Goal: Task Accomplishment & Management: Use online tool/utility

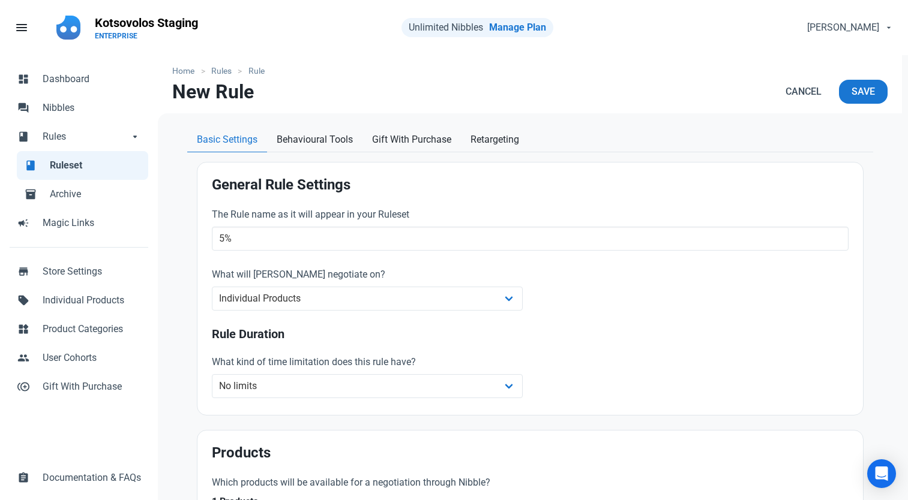
select select "product"
click at [47, 75] on span "Dashboard" at bounding box center [92, 79] width 98 height 14
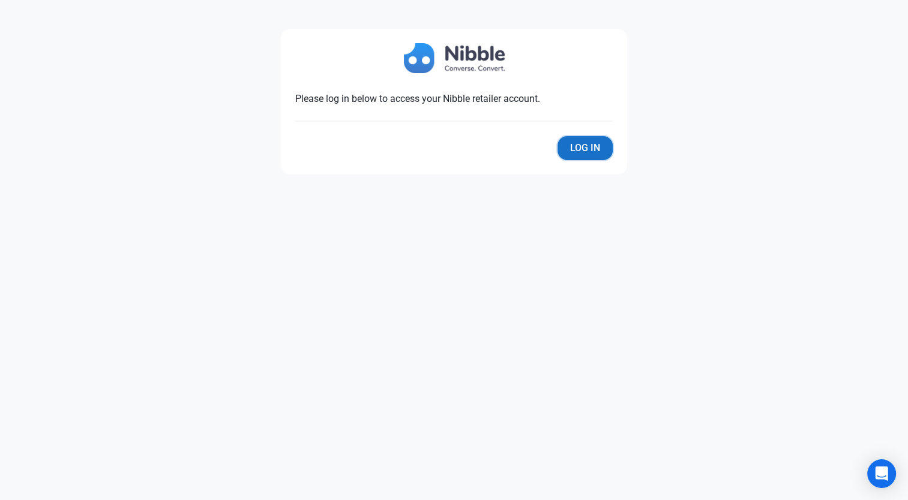
click at [578, 148] on button "Log In" at bounding box center [584, 148] width 55 height 24
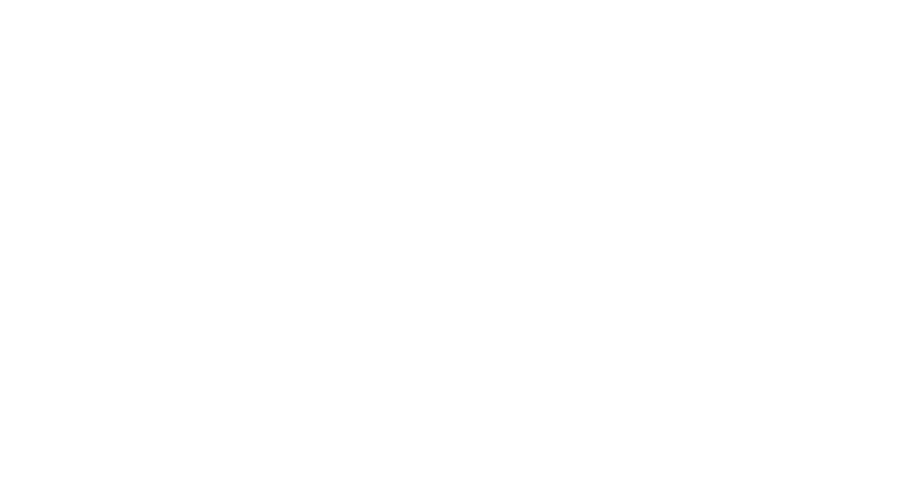
select select "7d"
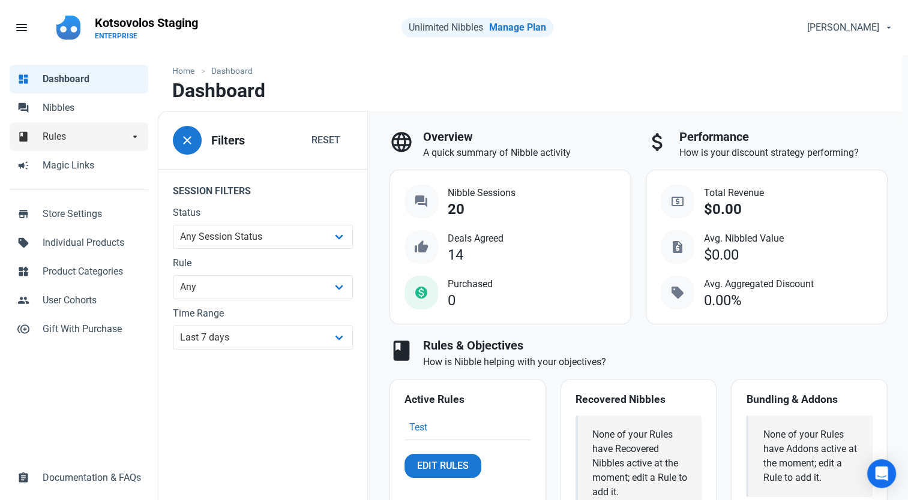
click at [108, 139] on span "Rules" at bounding box center [86, 137] width 86 height 14
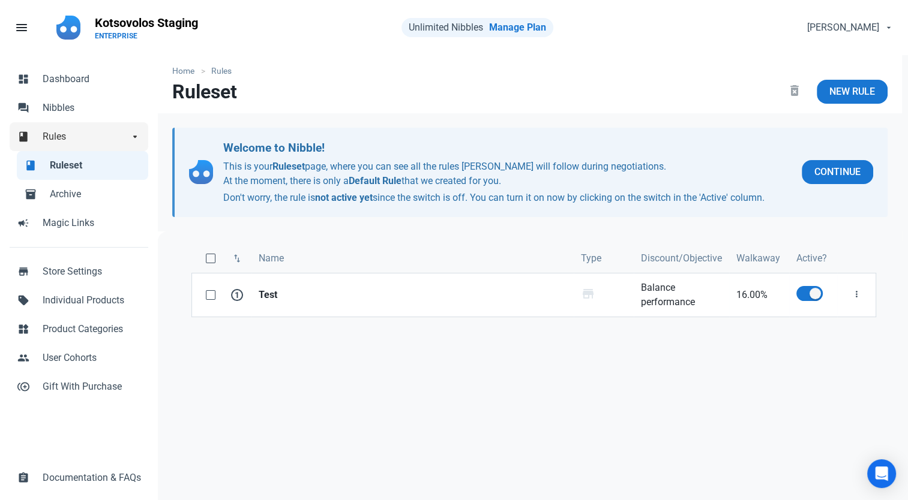
click at [89, 126] on link "book Rules arrow_drop_down" at bounding box center [79, 136] width 139 height 29
click at [90, 80] on span "Dashboard" at bounding box center [92, 79] width 98 height 14
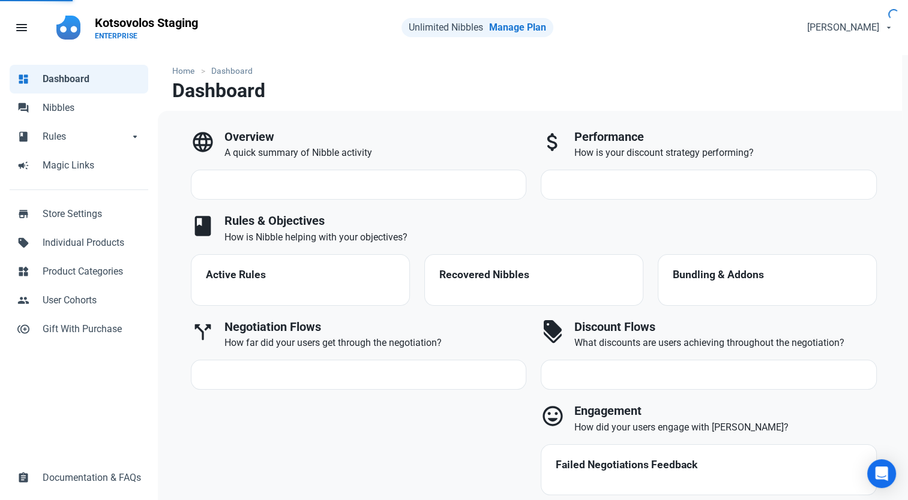
select select "7d"
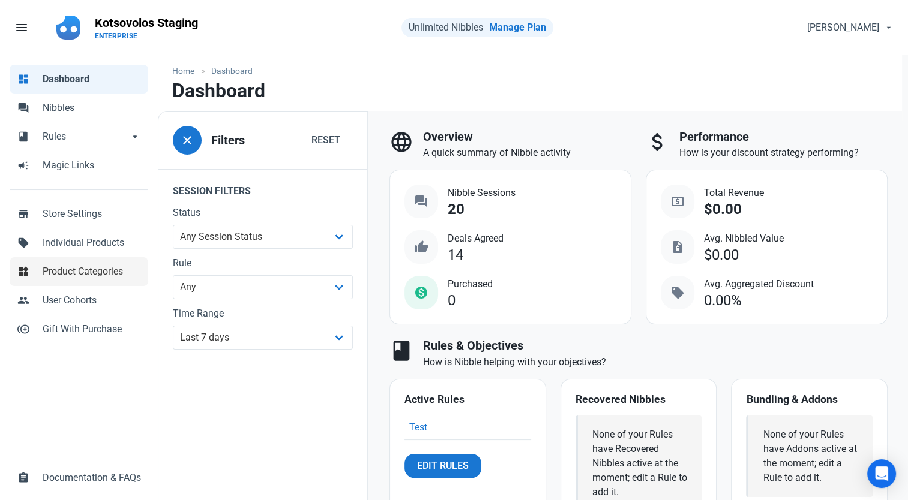
click at [59, 262] on link "widgets Product Categories" at bounding box center [79, 271] width 139 height 29
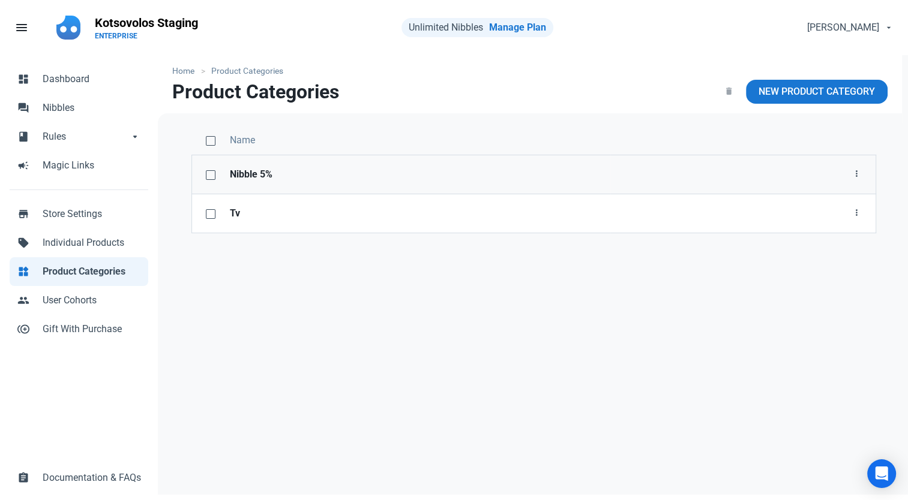
click at [227, 170] on link "Nibble 5%" at bounding box center [417, 174] width 388 height 38
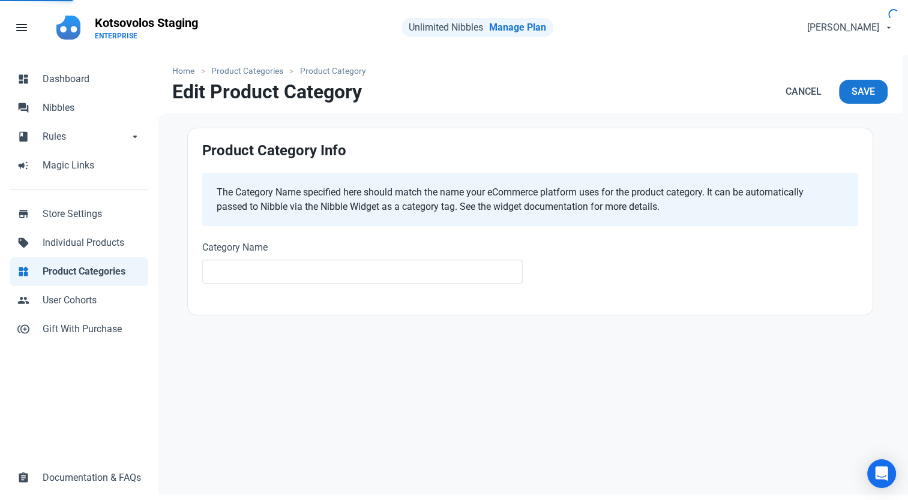
type input "Nibble 5%"
click at [180, 355] on div "Home Product Categories Product Category Edit Product Category Cancel Save Prod…" at bounding box center [530, 278] width 744 height 447
click at [80, 275] on span "Product Categories" at bounding box center [92, 272] width 98 height 14
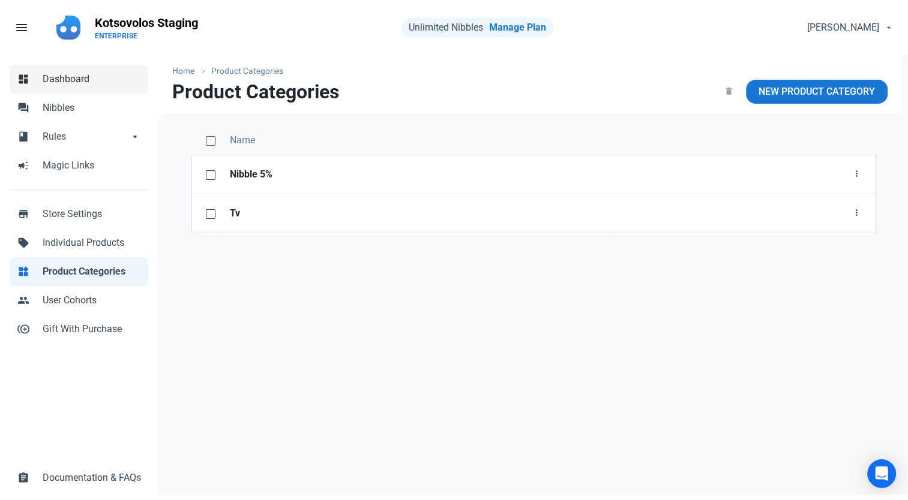
click at [87, 79] on span "Dashboard" at bounding box center [92, 79] width 98 height 14
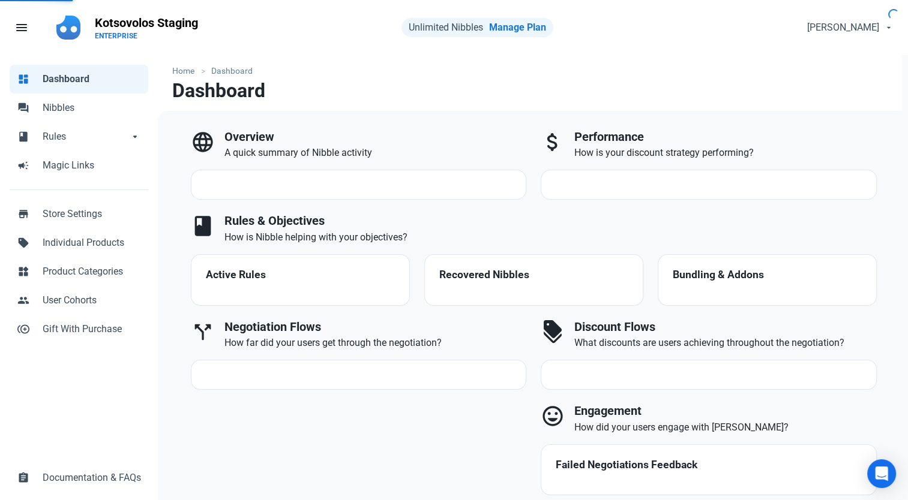
select select "7d"
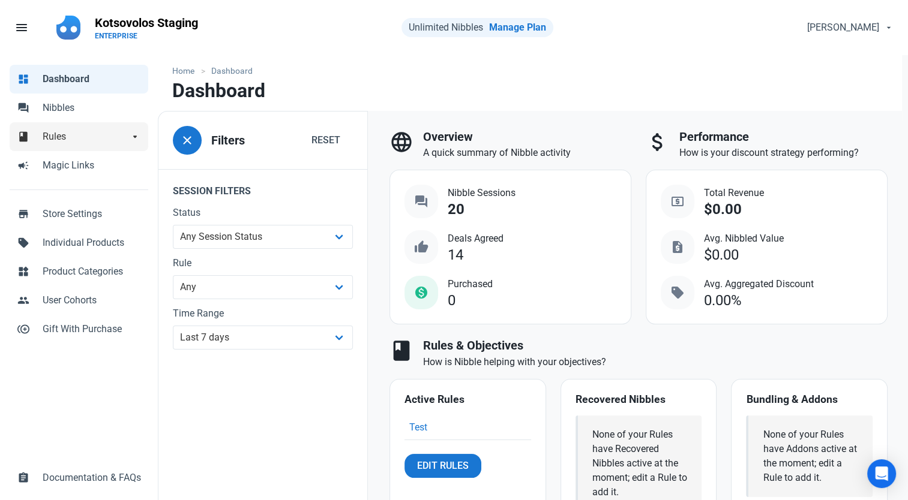
click at [112, 136] on span "Rules" at bounding box center [86, 137] width 86 height 14
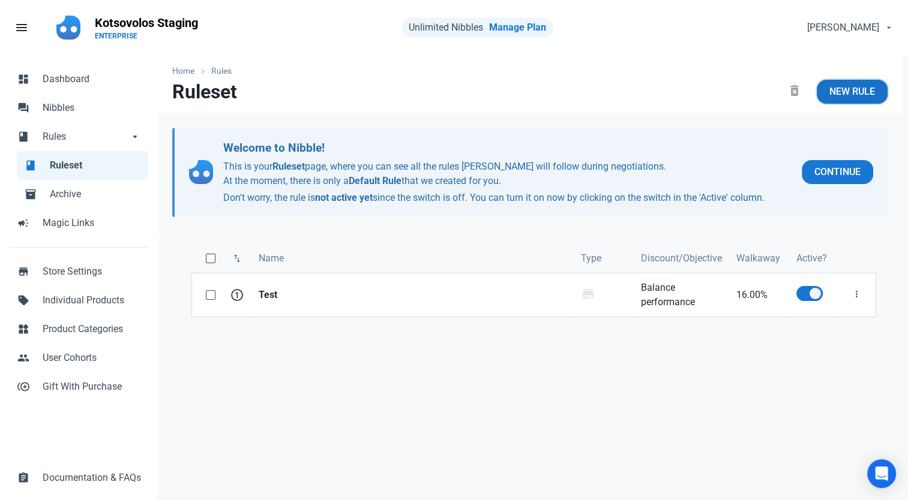
click at [854, 82] on link "New Rule" at bounding box center [852, 92] width 71 height 24
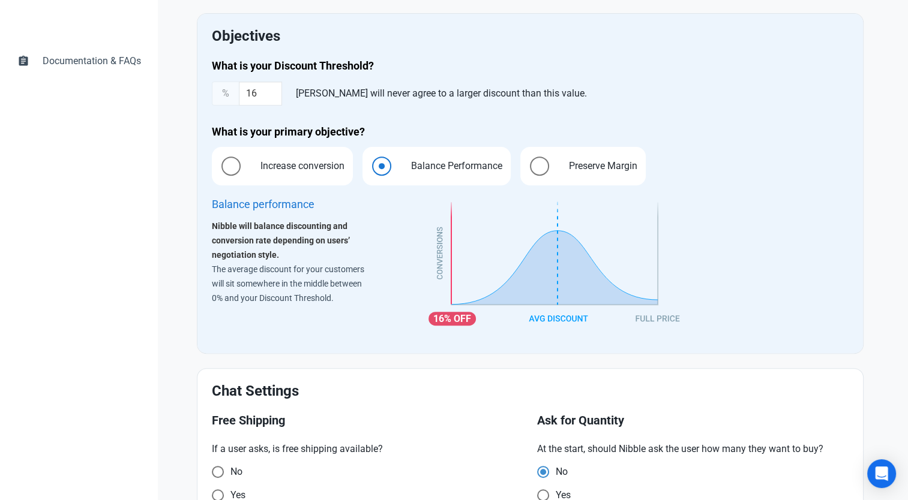
scroll to position [420, 0]
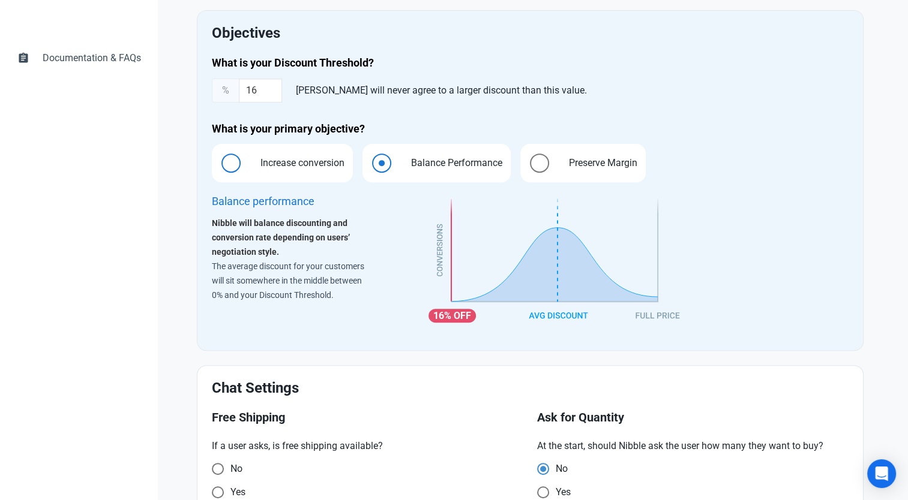
click at [272, 166] on span "Increase conversion" at bounding box center [299, 163] width 103 height 14
click at [220, 166] on input "Increase conversion" at bounding box center [216, 164] width 8 height 8
radio input "true"
radio input "false"
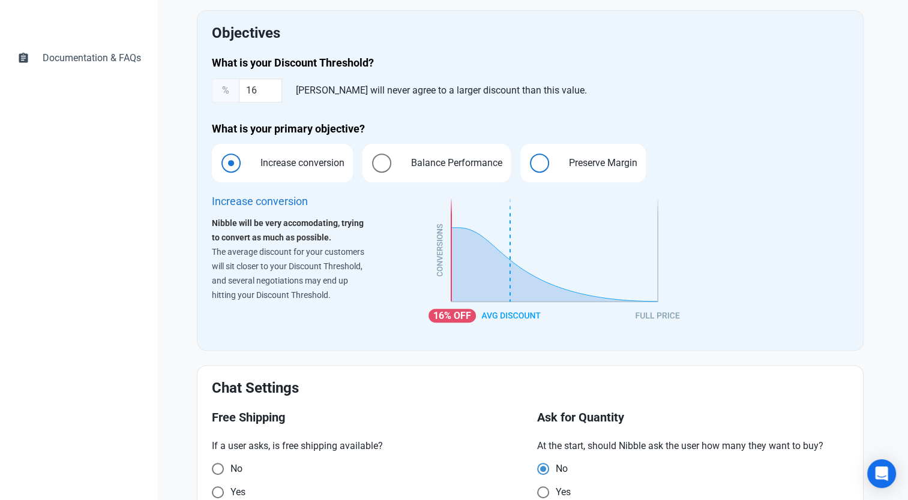
click at [559, 161] on span "Preserve Margin" at bounding box center [599, 163] width 87 height 14
click at [528, 161] on input "Preserve Margin" at bounding box center [524, 164] width 8 height 8
radio input "true"
radio input "false"
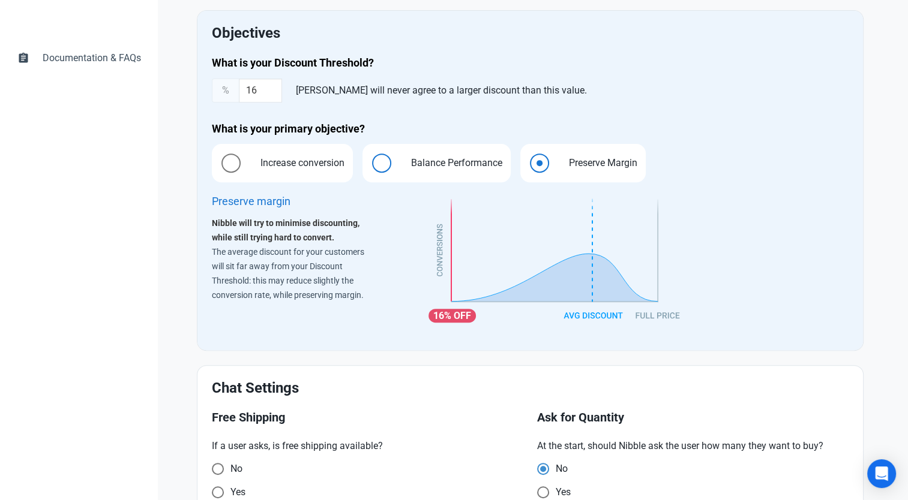
click at [413, 169] on span "Balance Performance" at bounding box center [453, 163] width 110 height 14
click at [370, 167] on input "Balance Performance" at bounding box center [366, 164] width 8 height 8
radio input "true"
radio input "false"
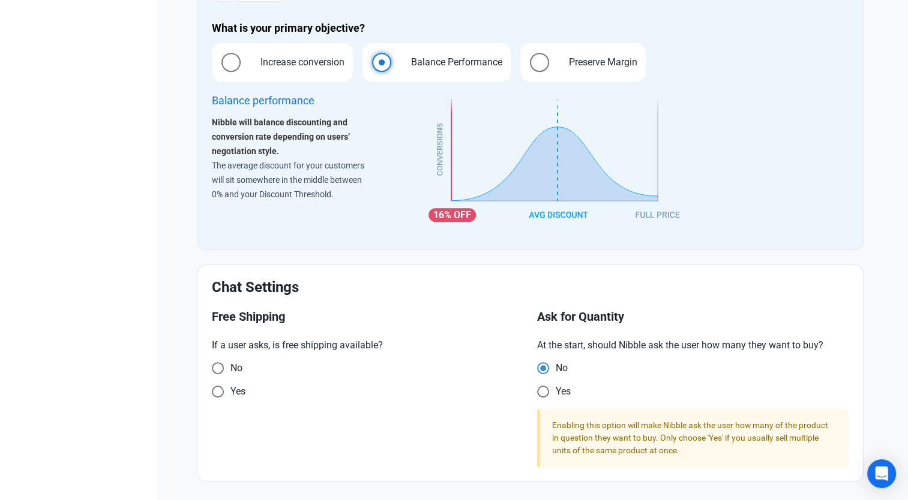
scroll to position [522, 0]
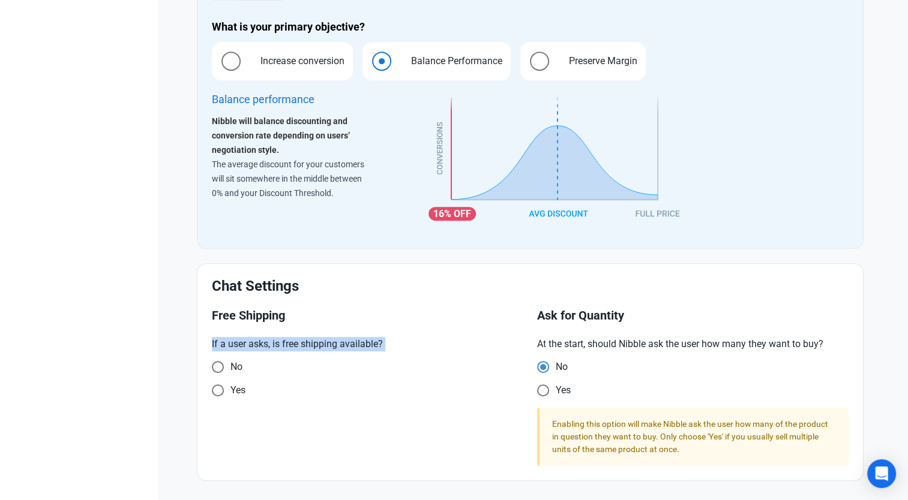
drag, startPoint x: 208, startPoint y: 341, endPoint x: 388, endPoint y: 352, distance: 179.7
click at [388, 352] on div "Free Shipping If a user asks, is free shipping available? No Yes" at bounding box center [368, 387] width 326 height 171
drag, startPoint x: 388, startPoint y: 352, endPoint x: 363, endPoint y: 346, distance: 25.5
click at [363, 346] on p "If a user asks, is free shipping available?" at bounding box center [367, 344] width 311 height 14
click at [347, 343] on p "If a user asks, is free shipping available?" at bounding box center [367, 344] width 311 height 14
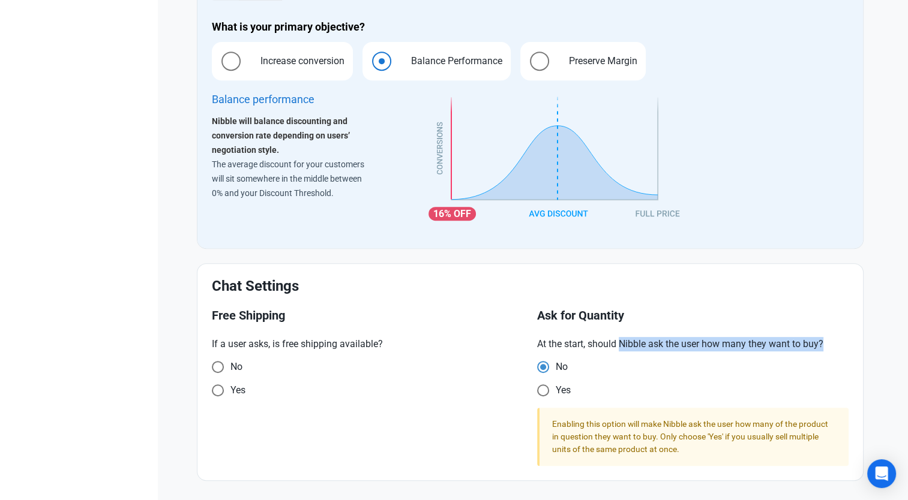
drag, startPoint x: 619, startPoint y: 338, endPoint x: 832, endPoint y: 340, distance: 213.0
click at [832, 340] on p "At the start, should Nibble ask the user how many they want to buy?" at bounding box center [692, 344] width 311 height 14
drag, startPoint x: 832, startPoint y: 340, endPoint x: 822, endPoint y: 340, distance: 10.2
click at [827, 340] on p "At the start, should Nibble ask the user how many they want to buy?" at bounding box center [692, 344] width 311 height 14
click at [715, 348] on p "At the start, should Nibble ask the user how many they want to buy?" at bounding box center [692, 344] width 311 height 14
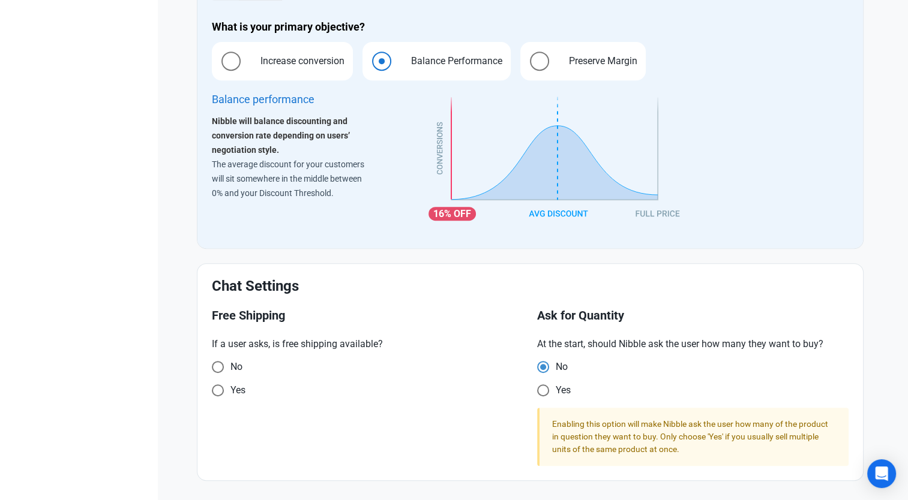
click at [796, 352] on span "At the start, should Nibble ask the user how many they want to buy? No Yes" at bounding box center [692, 369] width 311 height 64
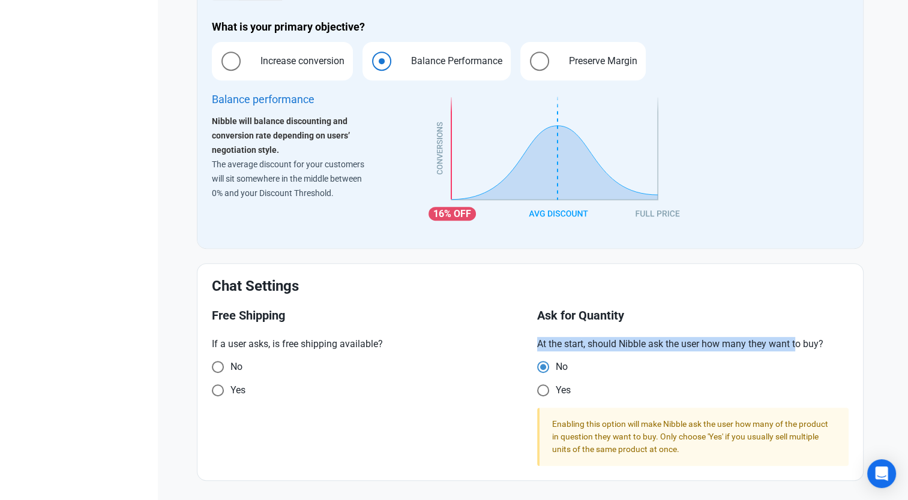
drag, startPoint x: 798, startPoint y: 343, endPoint x: 535, endPoint y: 338, distance: 262.9
click at [535, 338] on div "Ask for Quantity At the start, should Nibble ask the user how many they want to…" at bounding box center [693, 387] width 326 height 171
drag, startPoint x: 535, startPoint y: 338, endPoint x: 547, endPoint y: 349, distance: 16.1
click at [545, 345] on p "At the start, should Nibble ask the user how many they want to buy?" at bounding box center [692, 344] width 311 height 14
click at [547, 346] on p "At the start, should Nibble ask the user how many they want to buy?" at bounding box center [692, 344] width 311 height 14
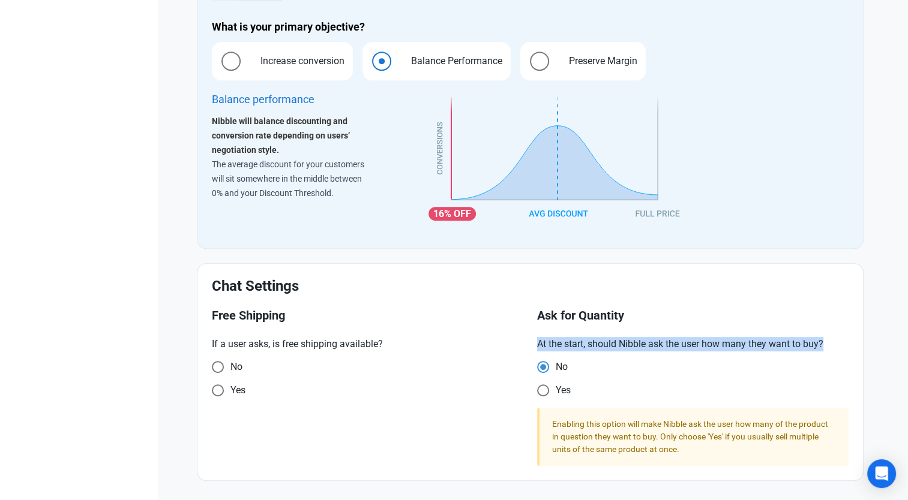
drag, startPoint x: 538, startPoint y: 344, endPoint x: 828, endPoint y: 341, distance: 290.4
click at [828, 341] on p "At the start, should Nibble ask the user how many they want to buy?" at bounding box center [692, 344] width 311 height 14
click at [676, 340] on p "At the start, should Nibble ask the user how many they want to buy?" at bounding box center [692, 344] width 311 height 14
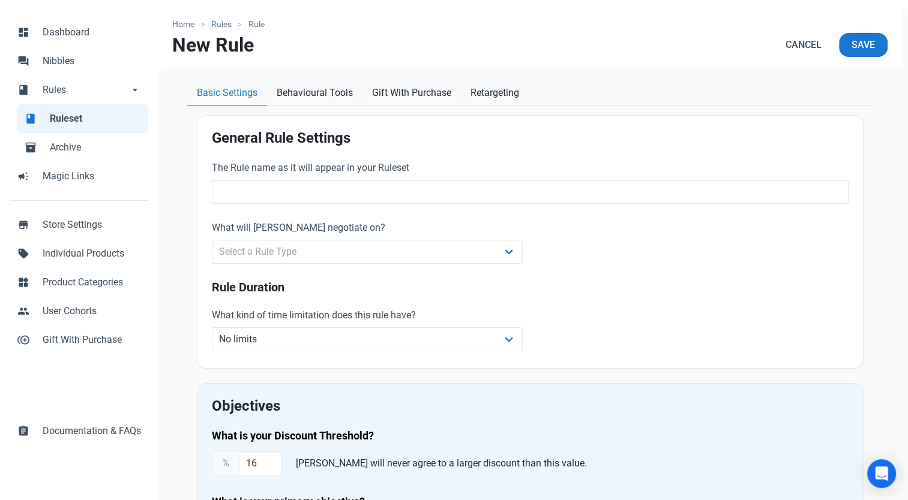
scroll to position [0, 0]
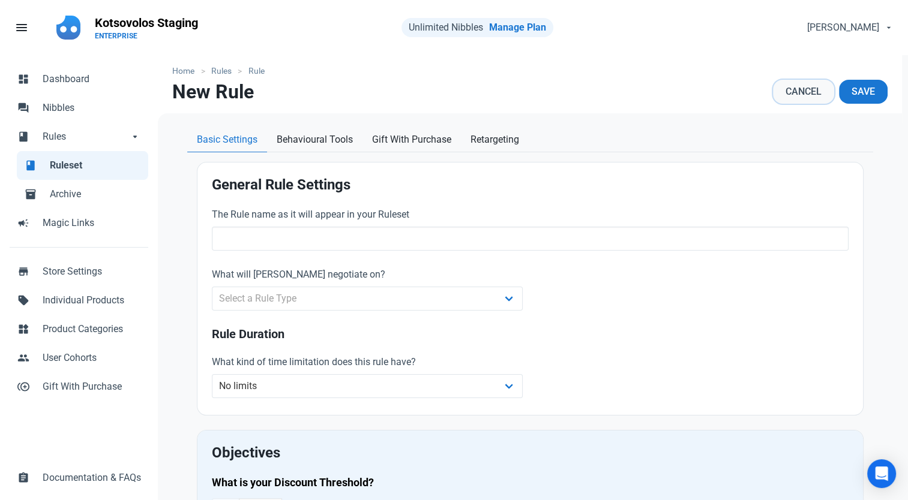
click at [797, 83] on link "Cancel" at bounding box center [803, 92] width 61 height 24
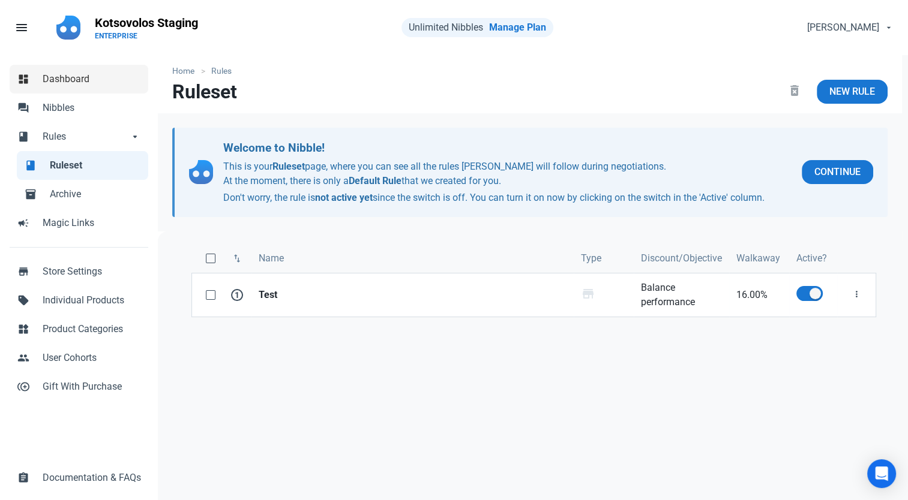
click at [70, 70] on link "dashboard Dashboard" at bounding box center [79, 79] width 139 height 29
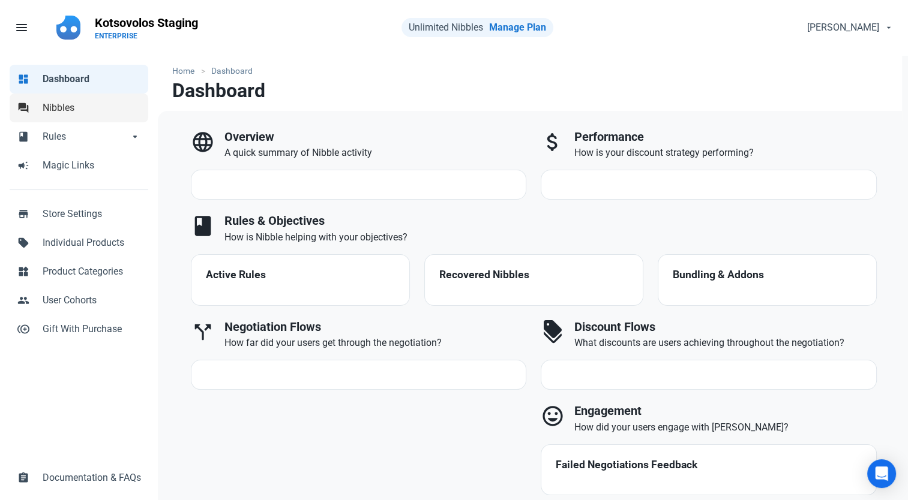
select select "7d"
